Goal: Information Seeking & Learning: Learn about a topic

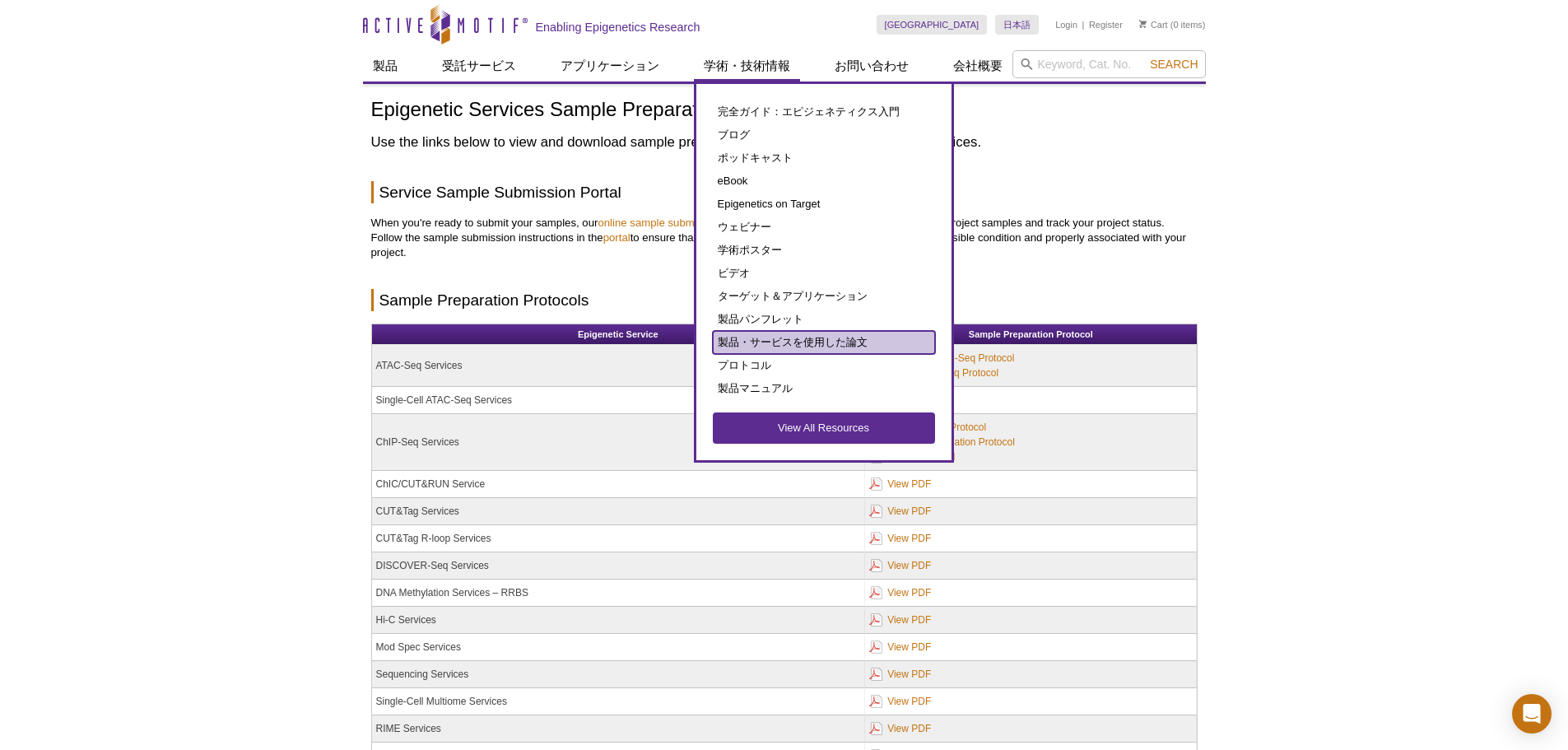
click at [761, 339] on link "製品・サービスを使用した論文" at bounding box center [824, 342] width 222 height 23
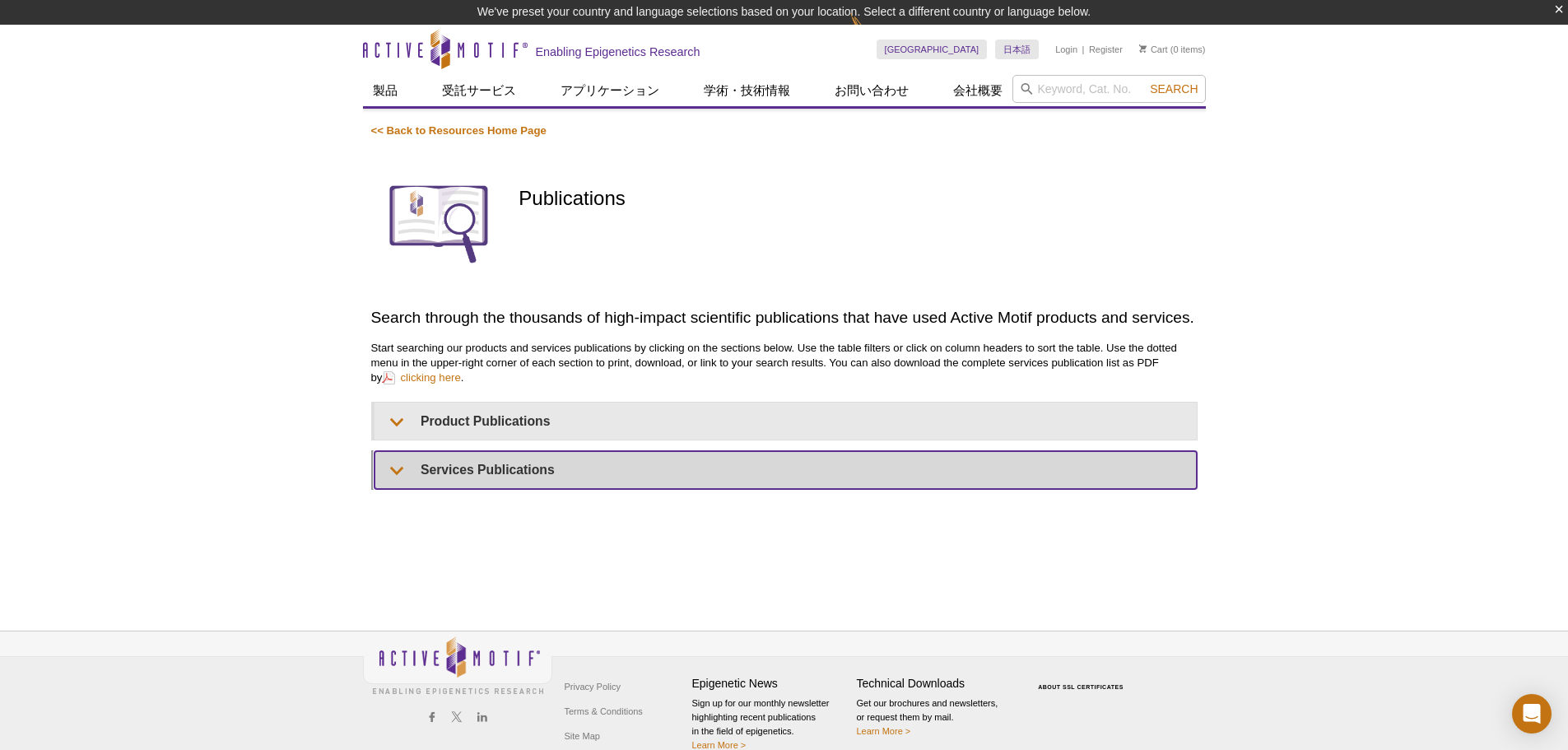
click at [456, 469] on summary "Services Publications" at bounding box center [786, 469] width 823 height 37
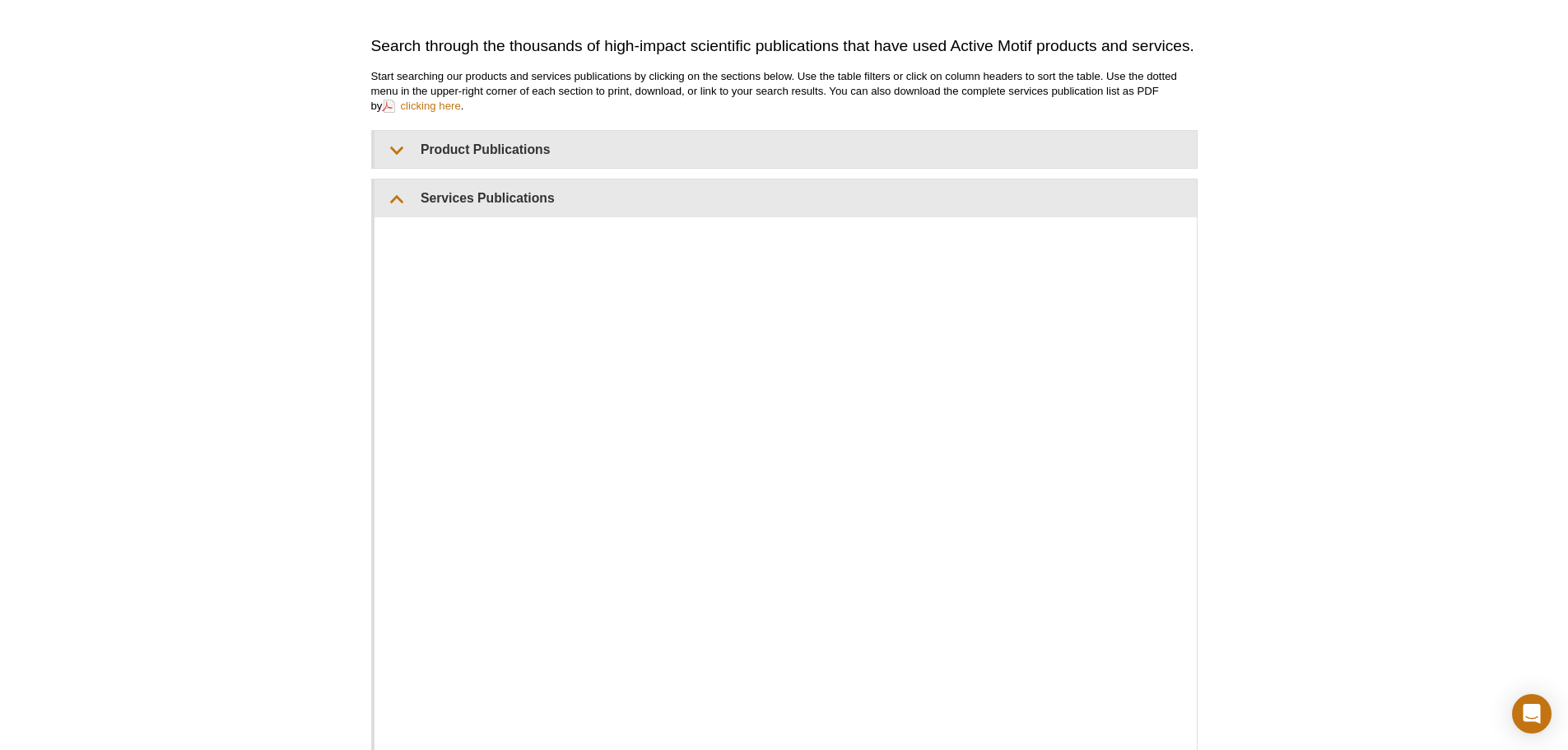
scroll to position [411, 0]
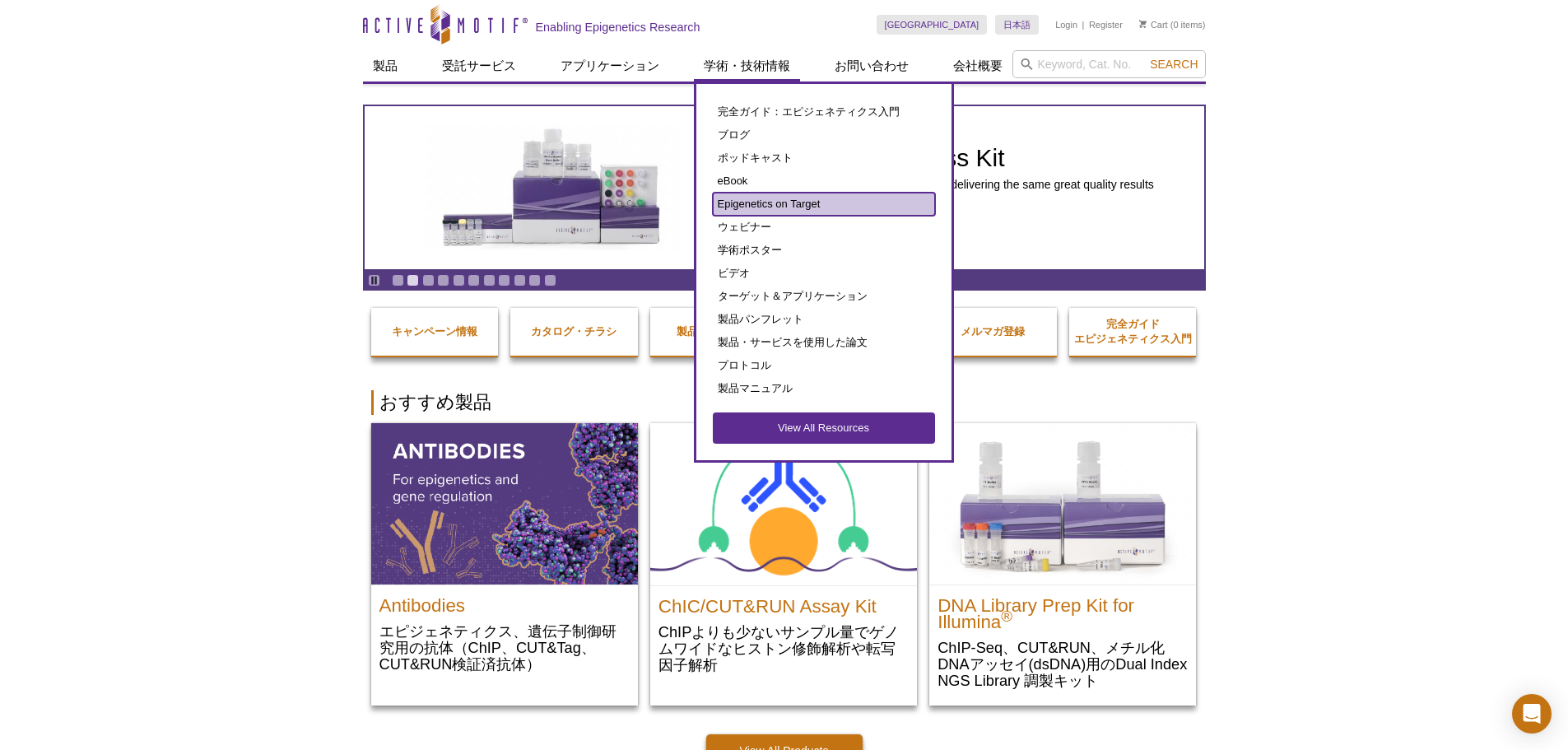
click at [767, 200] on link "Epigenetics on Target" at bounding box center [824, 203] width 222 height 23
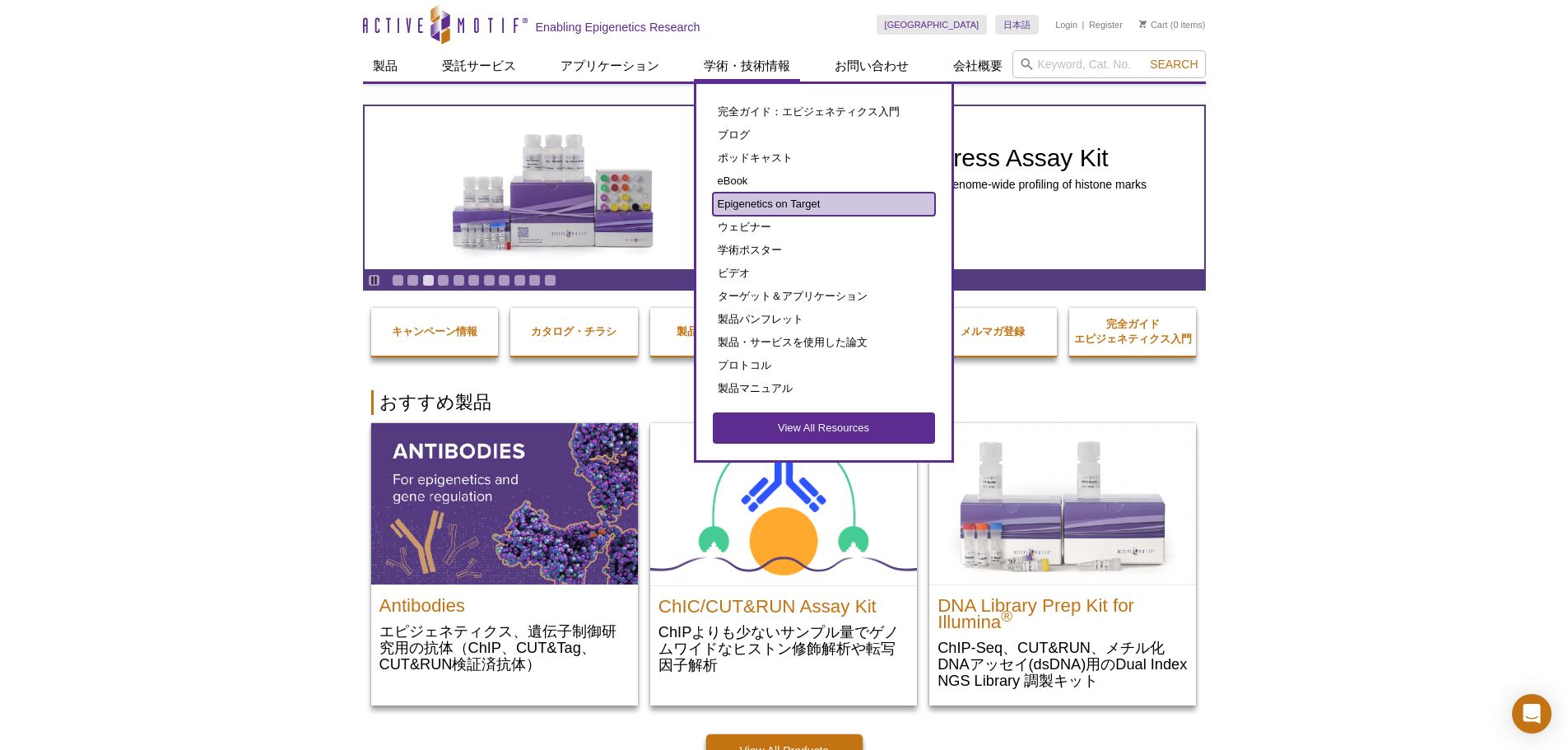
click at [768, 200] on link "Epigenetics on Target" at bounding box center [824, 203] width 222 height 23
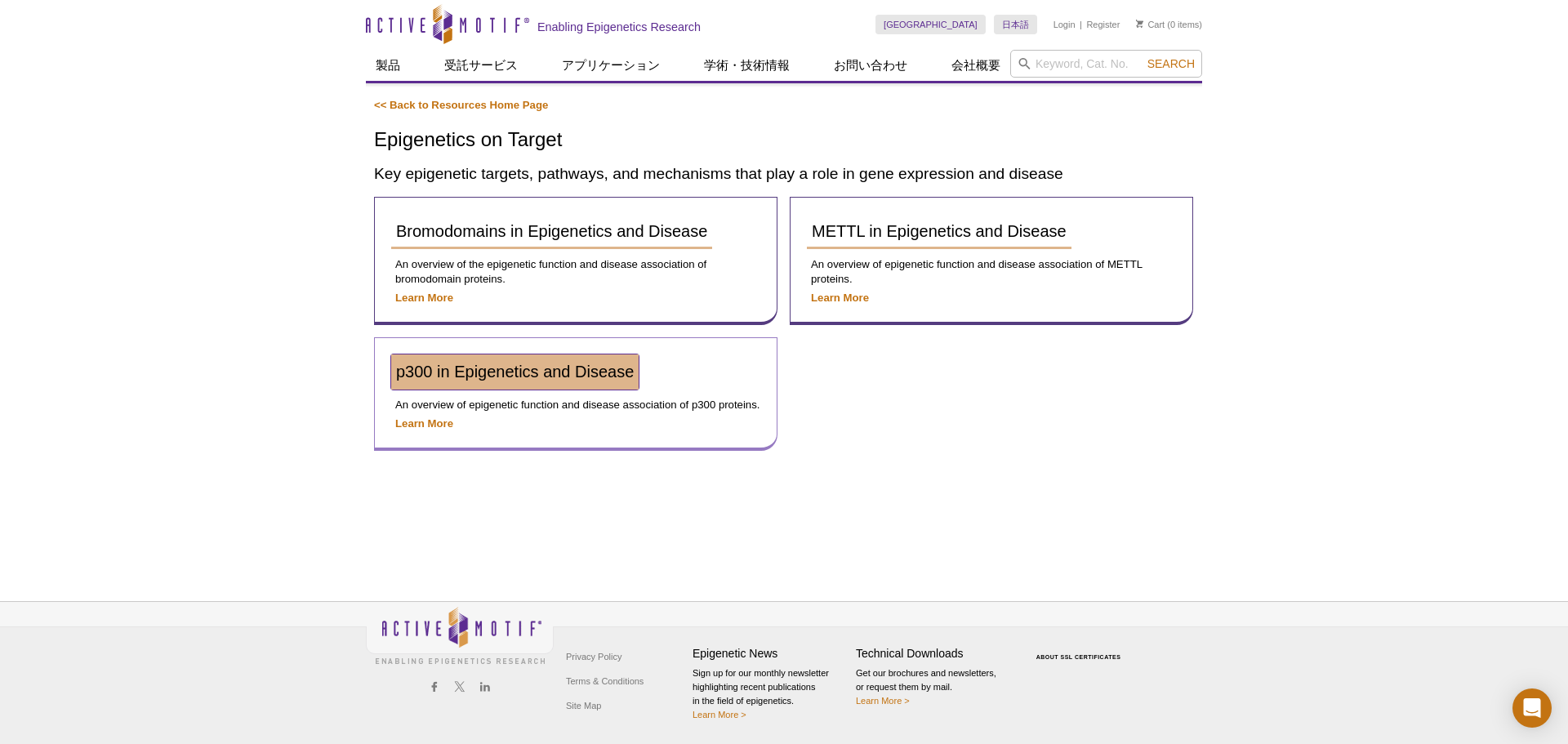
click at [540, 377] on span "p300 in Epigenetics and Disease" at bounding box center [515, 372] width 238 height 18
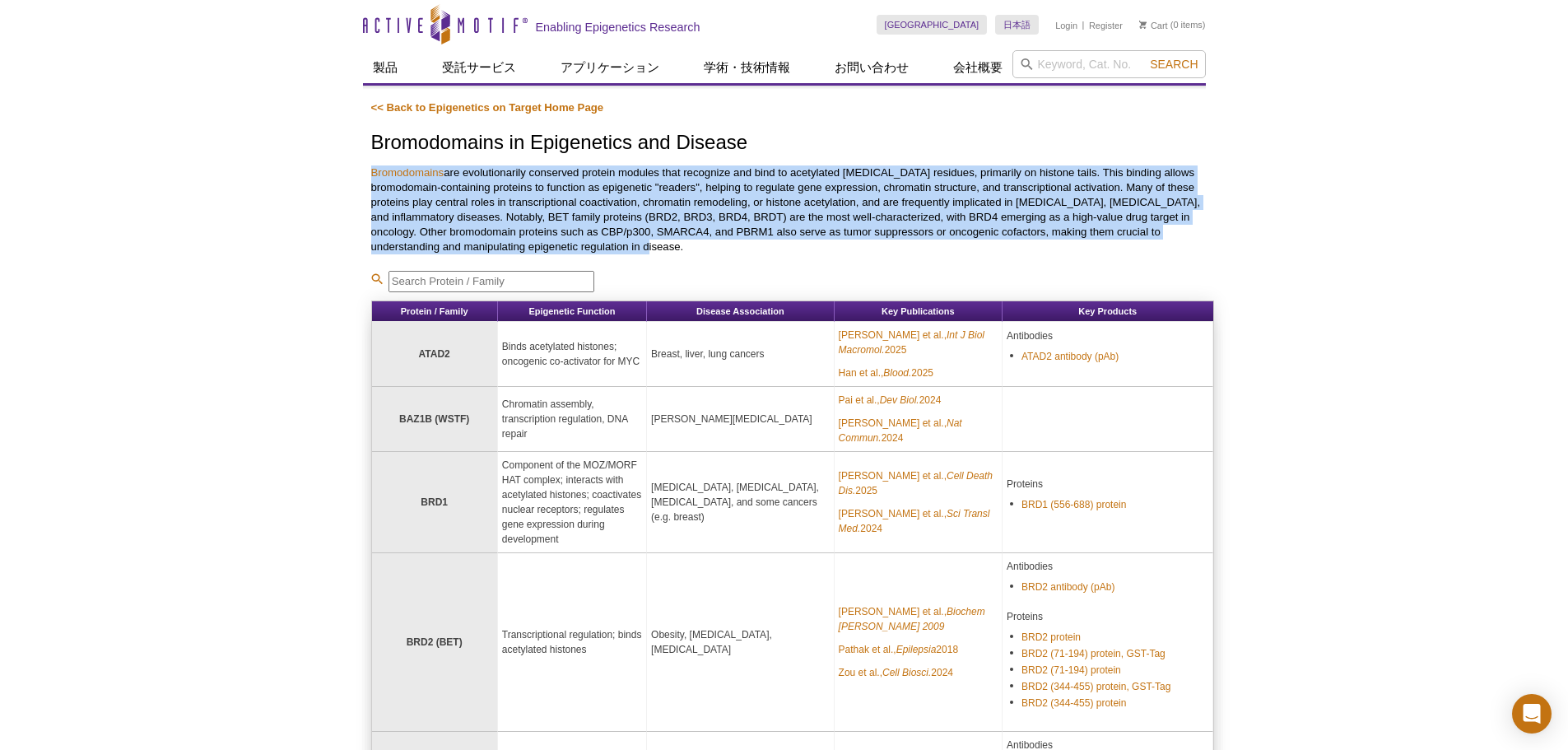
drag, startPoint x: 362, startPoint y: 165, endPoint x: 1099, endPoint y: 240, distance: 740.8
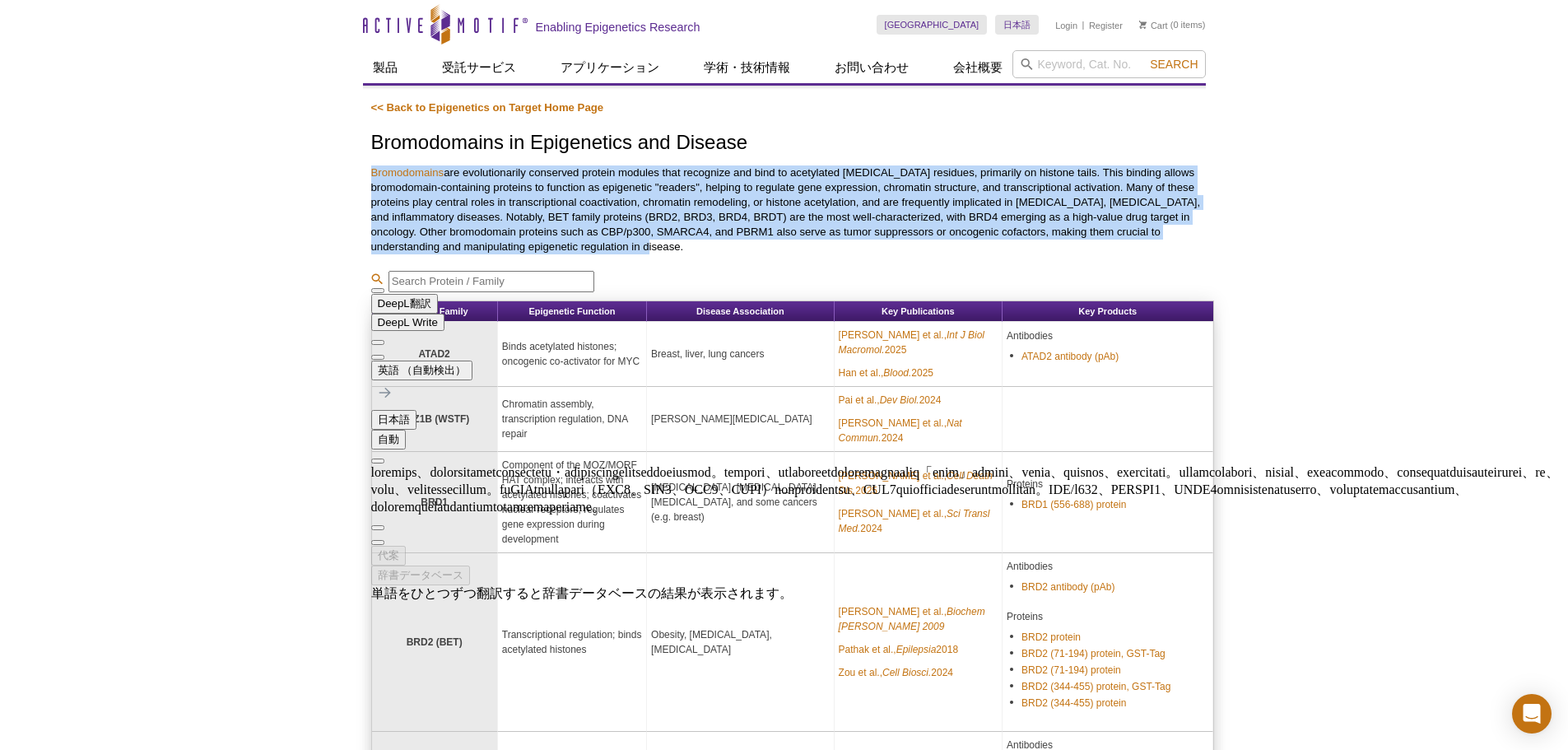
click at [385, 355] on button at bounding box center [378, 357] width 13 height 5
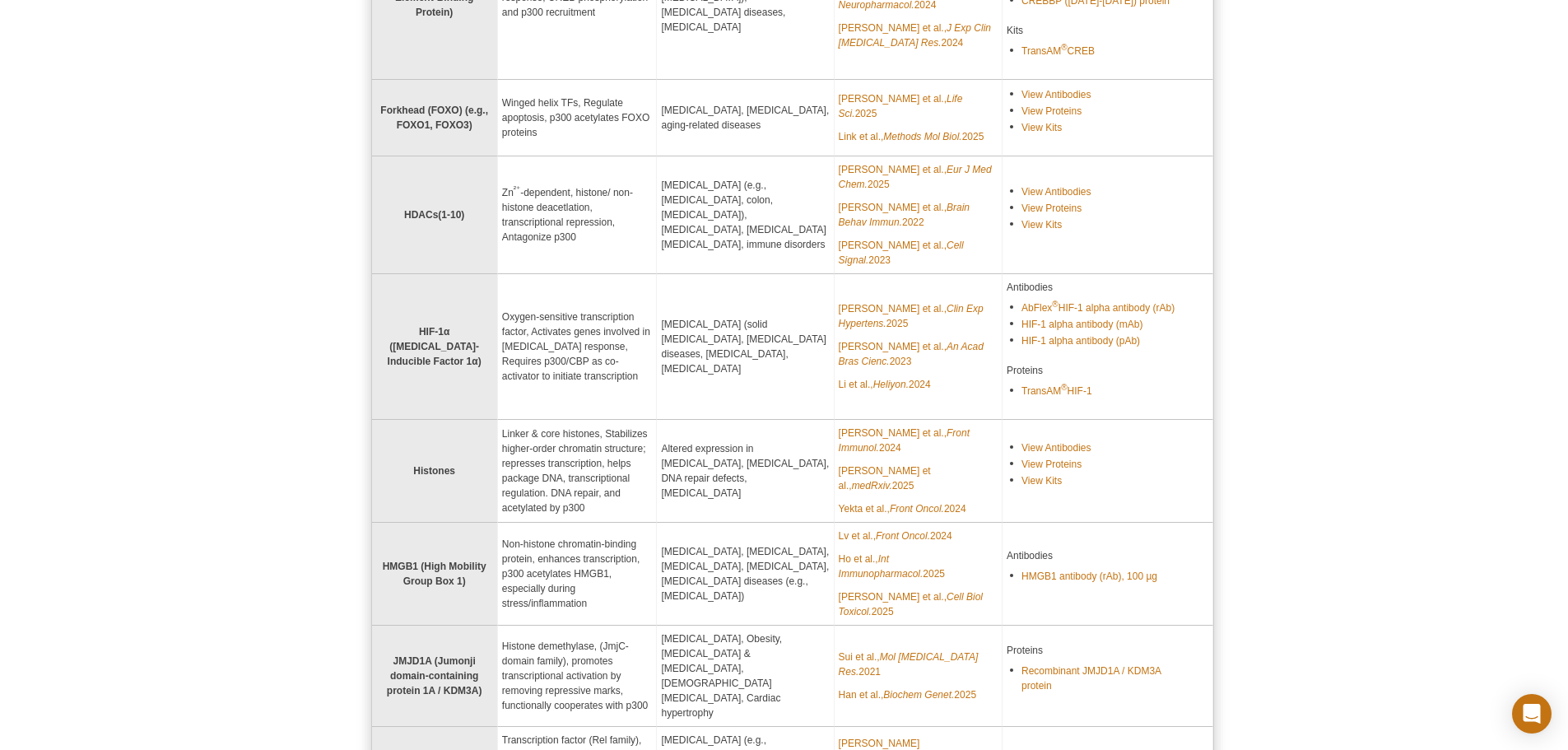
scroll to position [741, 0]
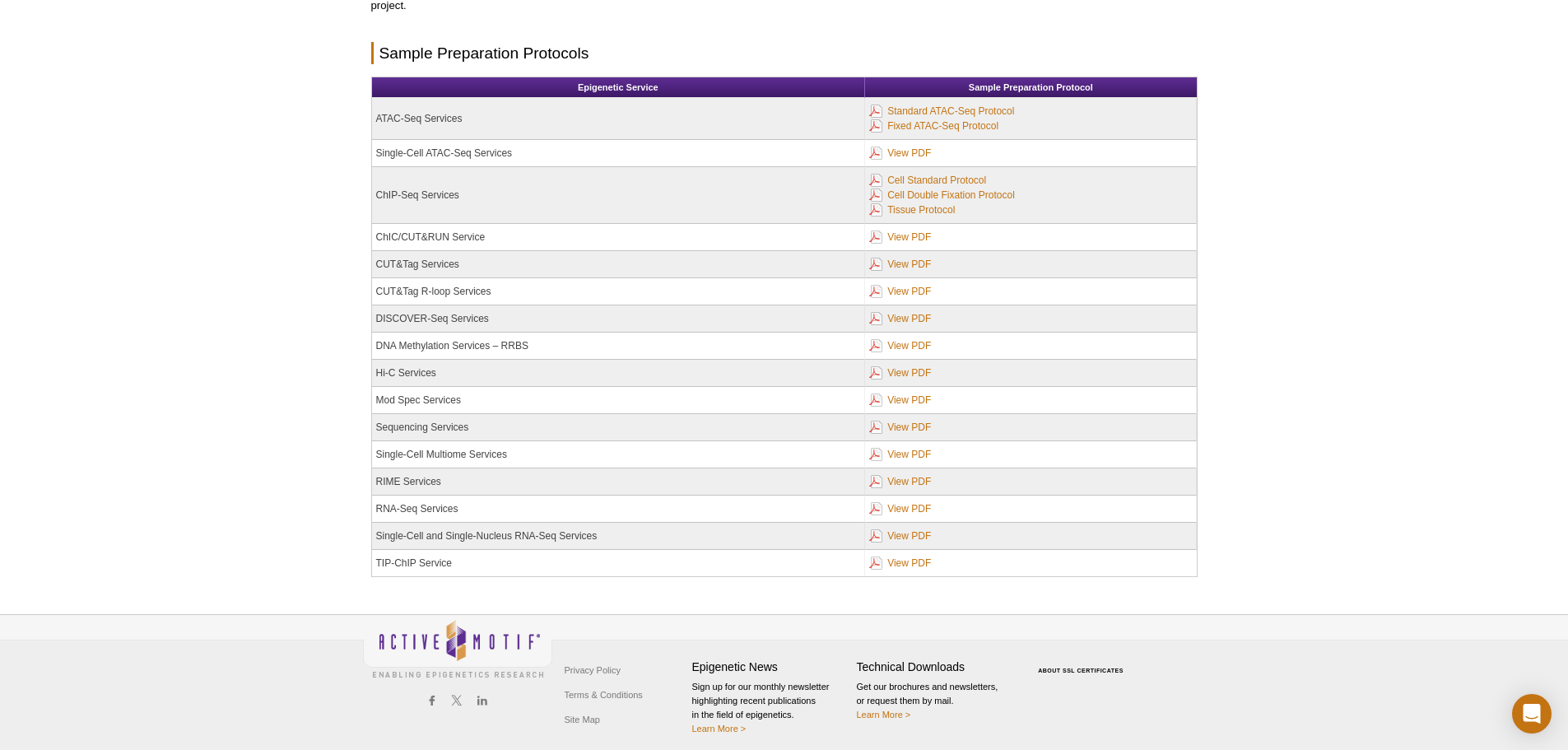
scroll to position [255, 0]
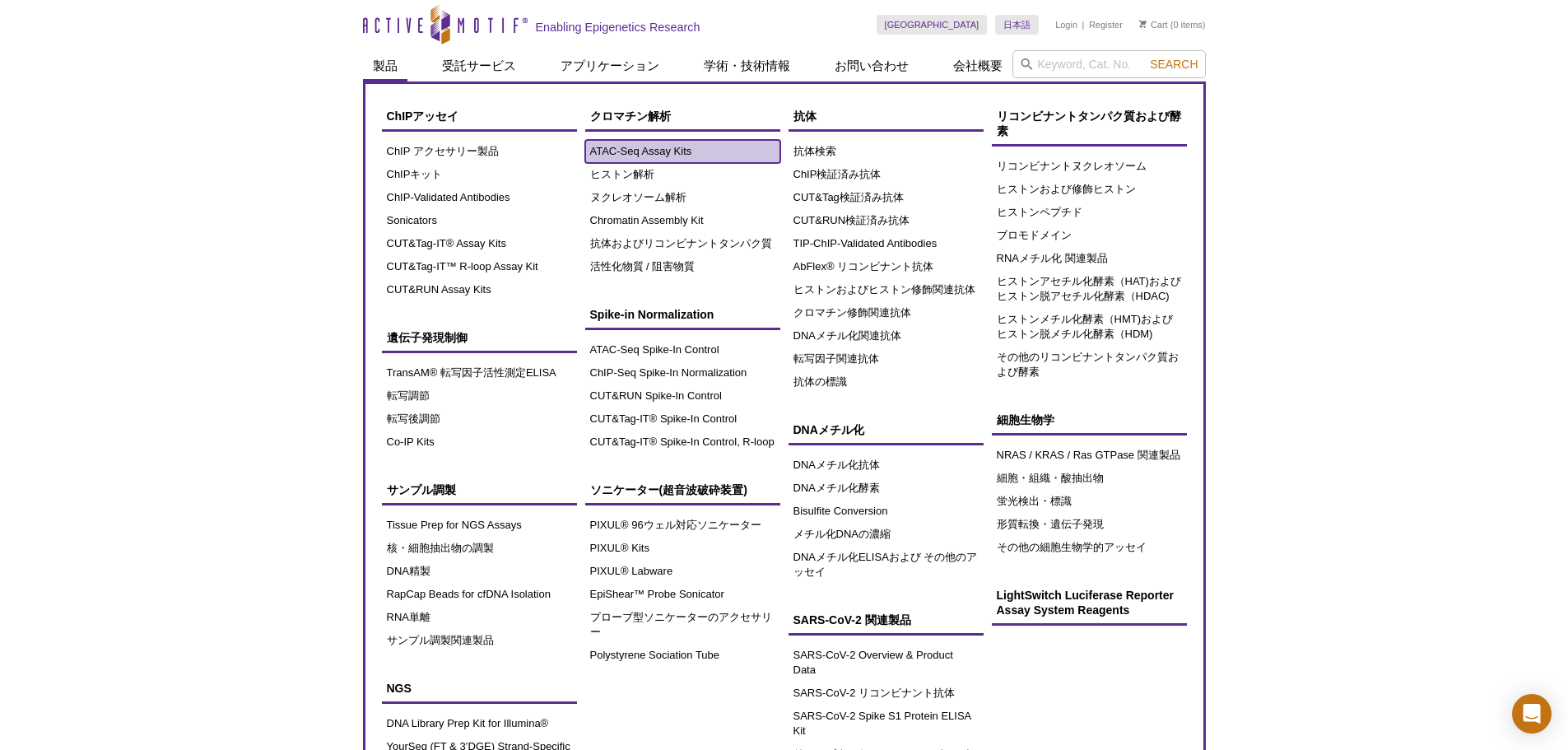
click at [631, 154] on link "ATAC-Seq Assay Kits" at bounding box center [683, 151] width 195 height 23
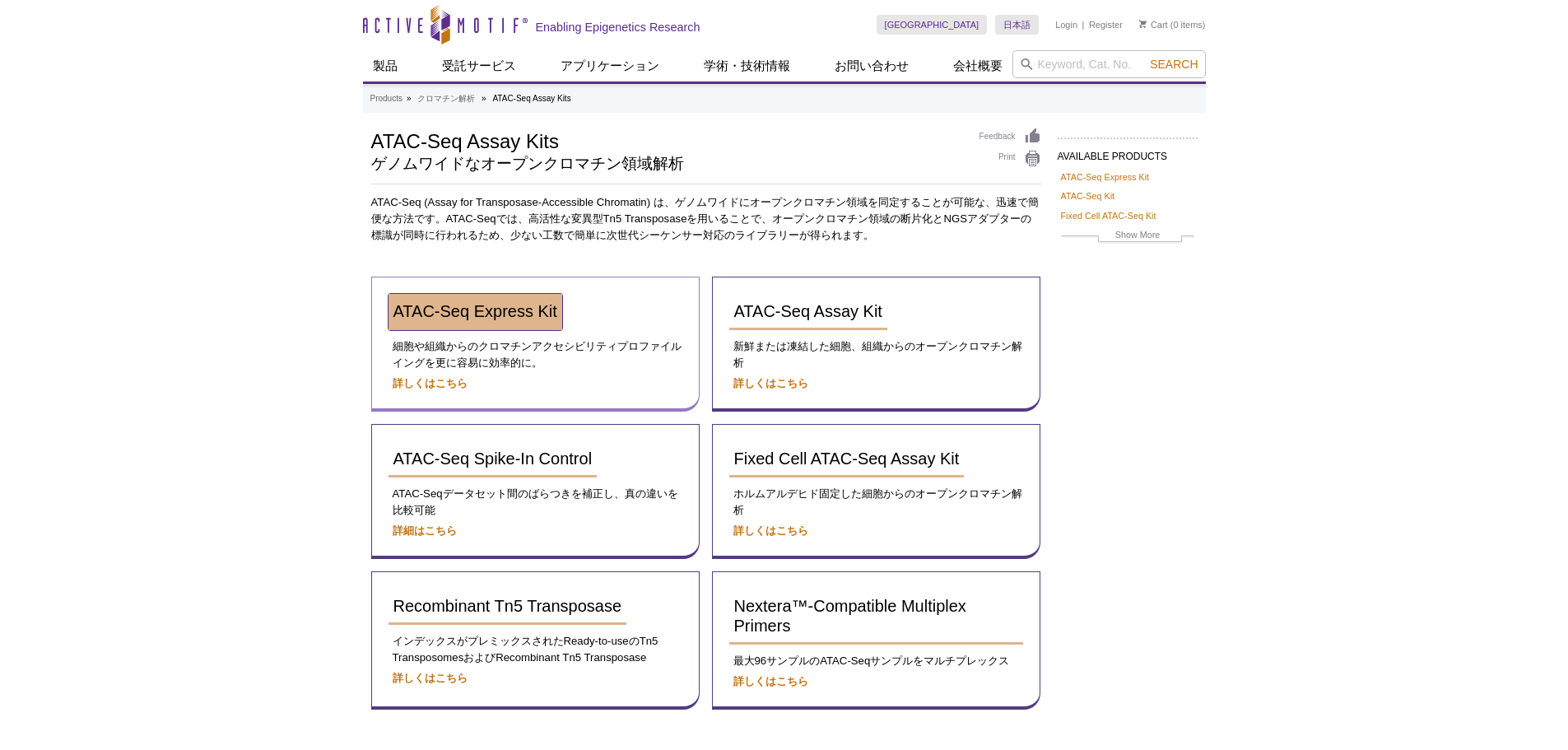
click at [499, 312] on span "ATAC-Seq Express Kit" at bounding box center [475, 311] width 164 height 18
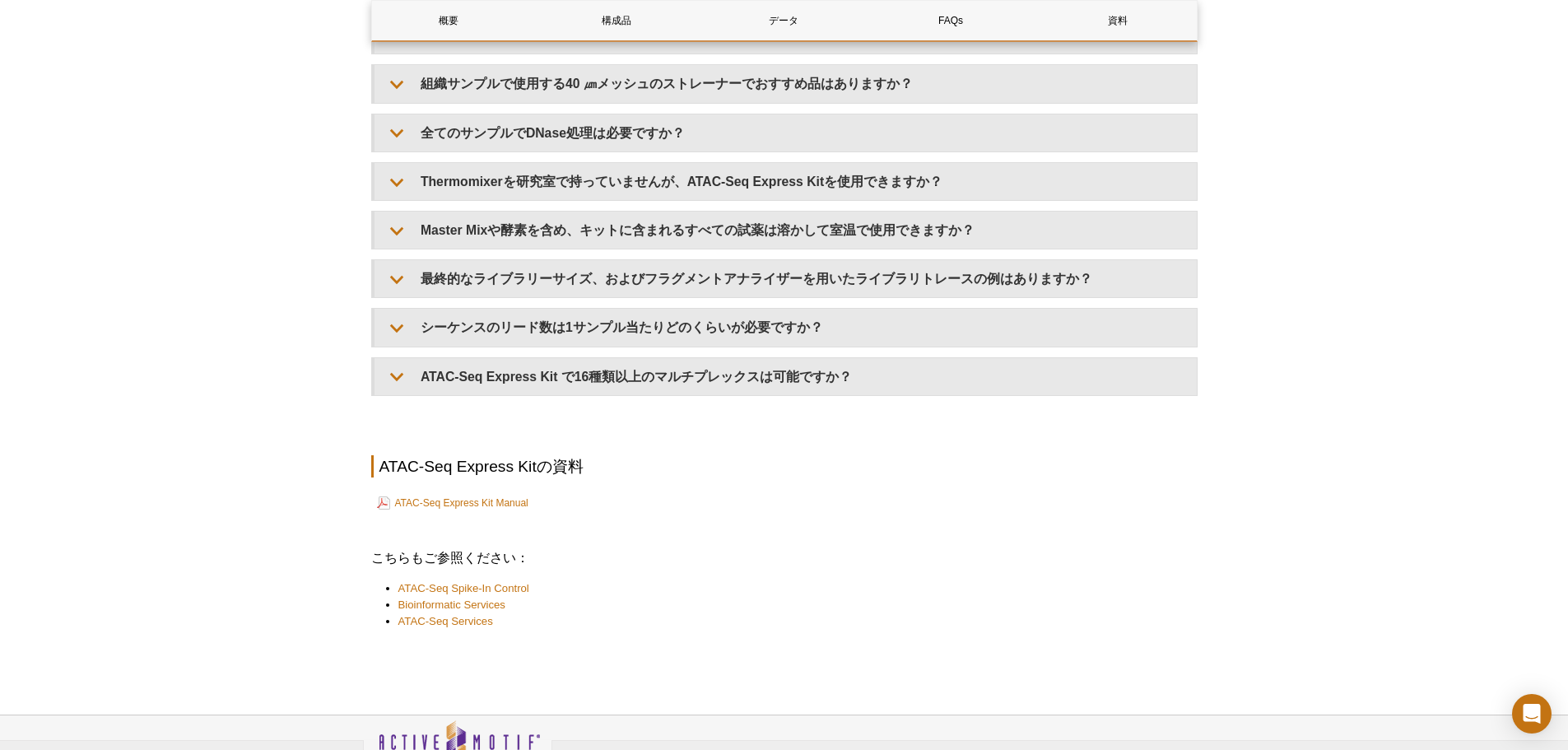
scroll to position [3868, 0]
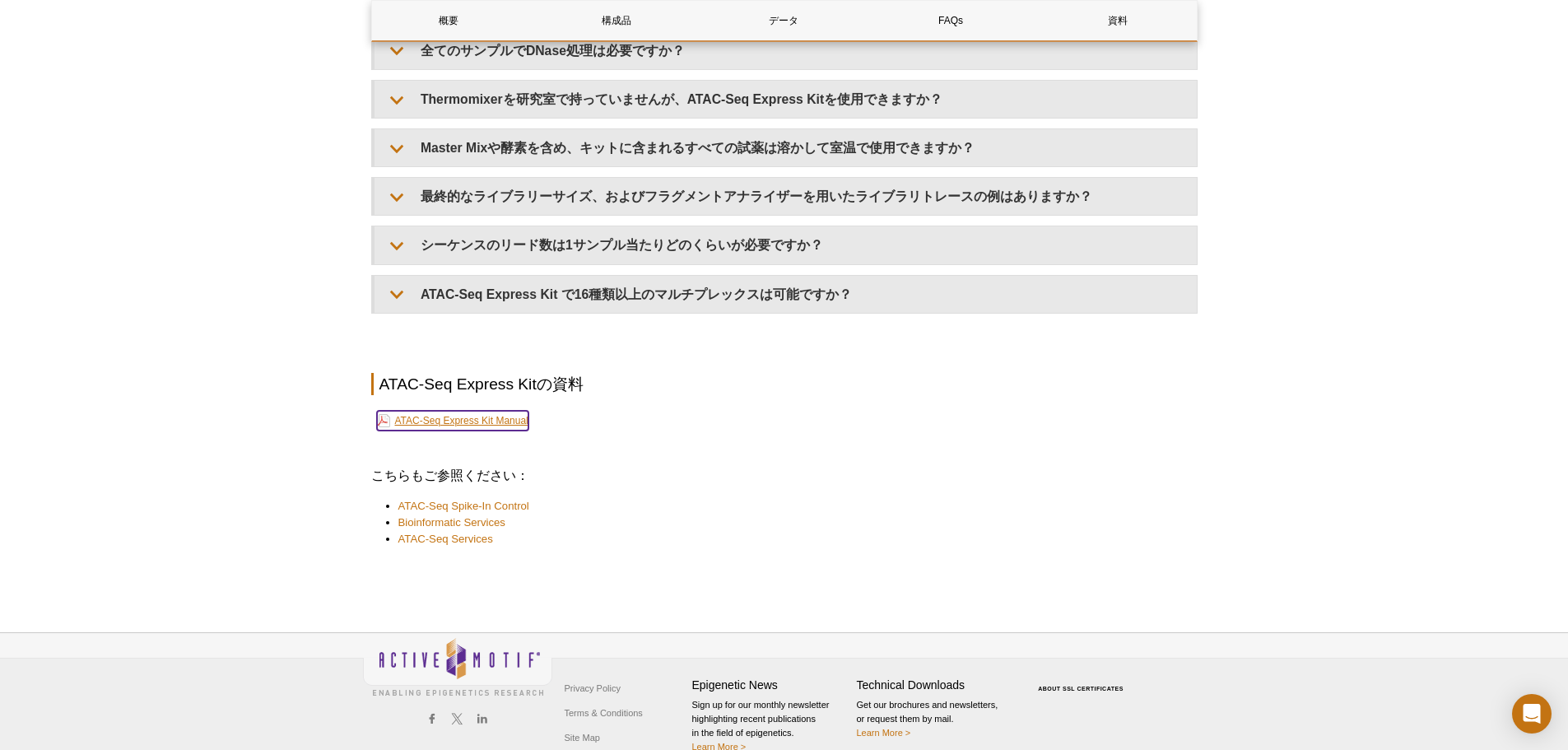
click at [476, 420] on link "ATAC-Seq Express Kit Manual" at bounding box center [452, 420] width 152 height 20
